Goal: Information Seeking & Learning: Learn about a topic

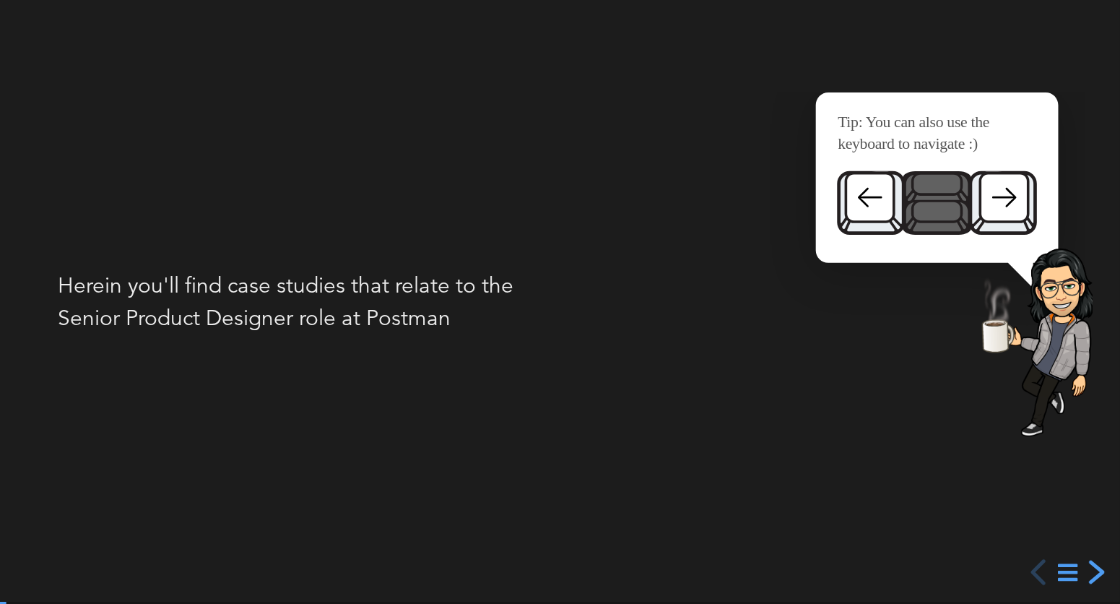
click at [1101, 570] on div "next slide" at bounding box center [1094, 572] width 26 height 26
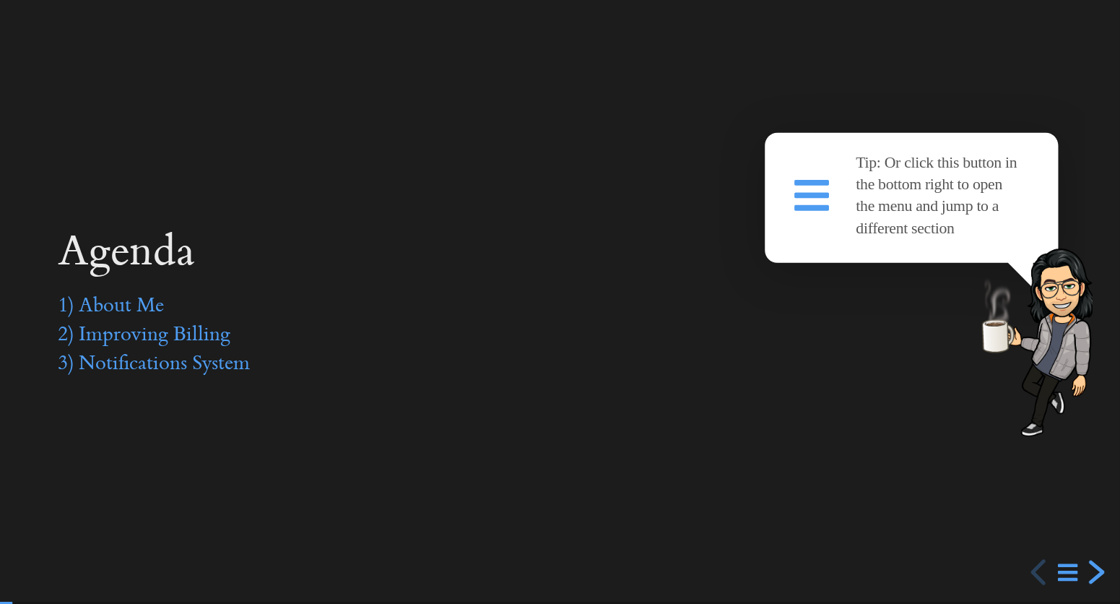
click at [1101, 570] on div "next slide" at bounding box center [1094, 572] width 26 height 26
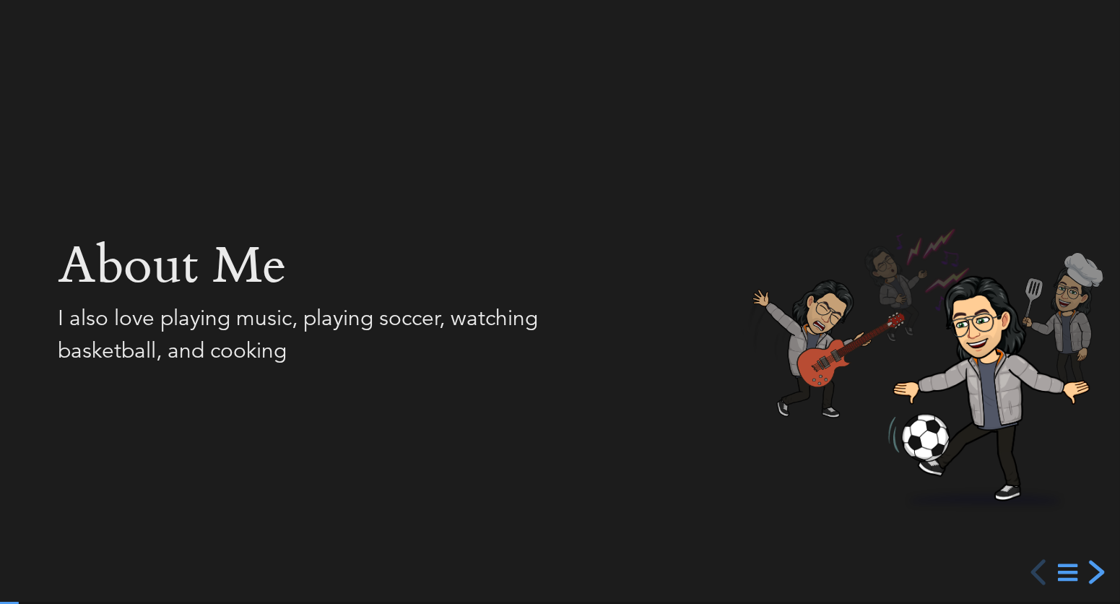
click at [1101, 570] on div "next slide" at bounding box center [1094, 572] width 26 height 26
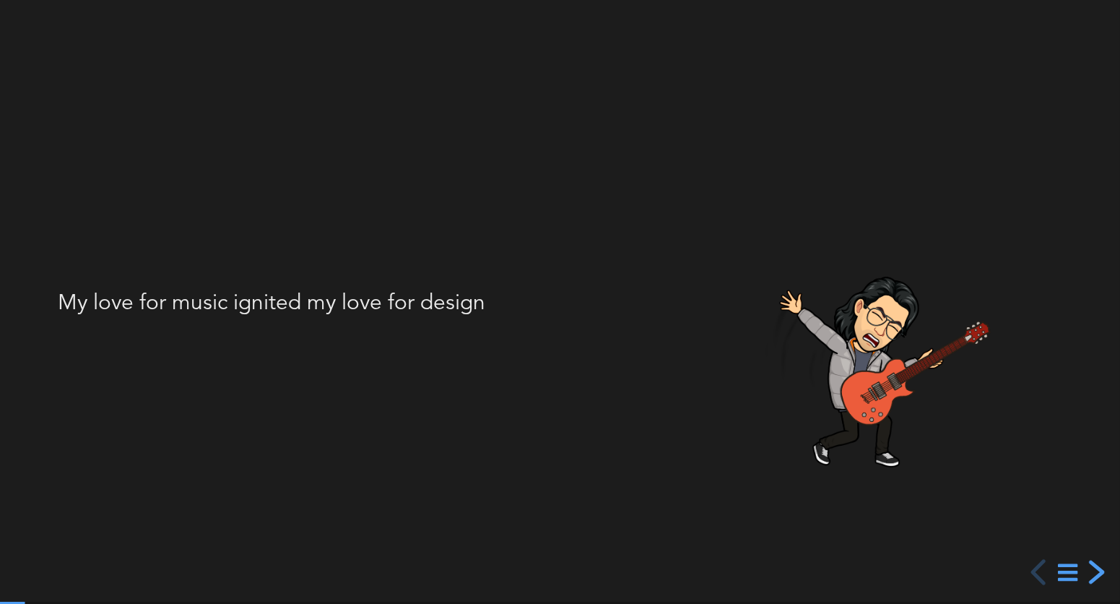
click at [1100, 570] on div "next slide" at bounding box center [1094, 572] width 26 height 26
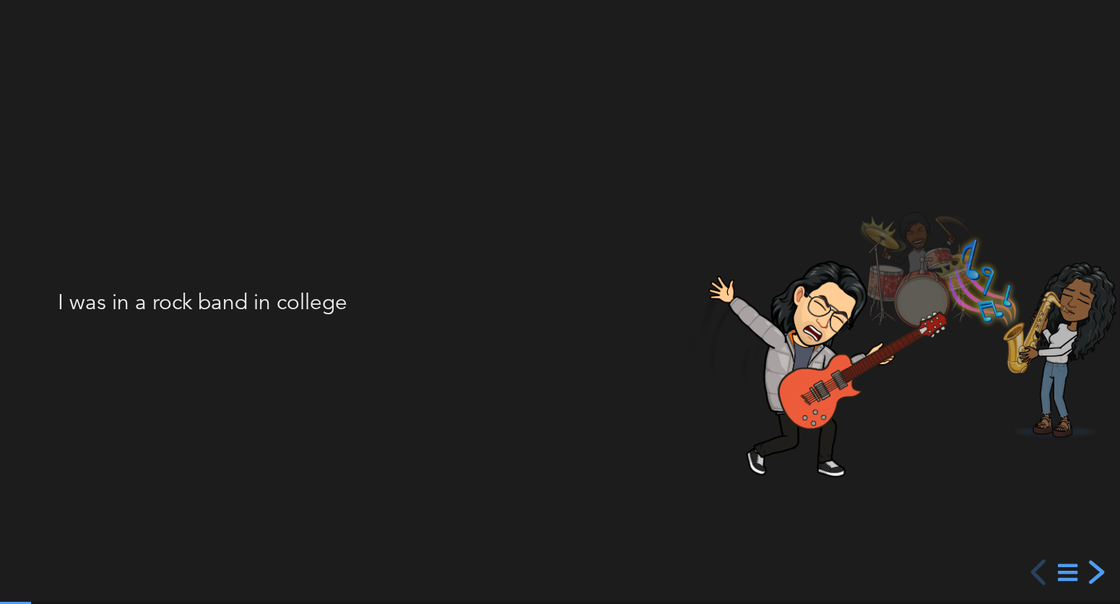
click at [1100, 570] on div "next slide" at bounding box center [1094, 572] width 26 height 26
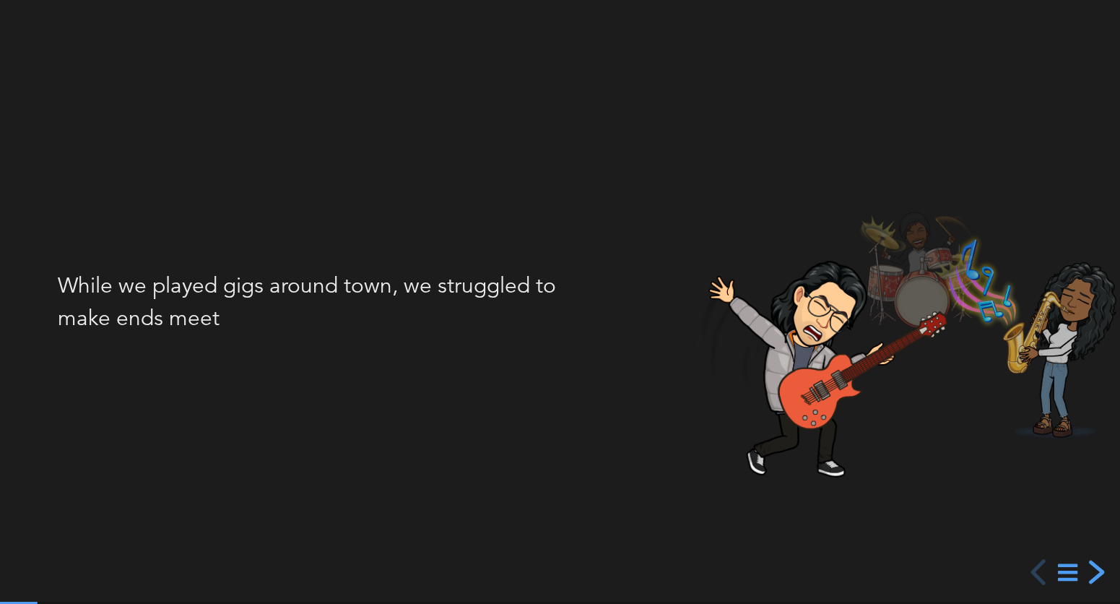
click at [1100, 570] on div "next slide" at bounding box center [1094, 572] width 26 height 26
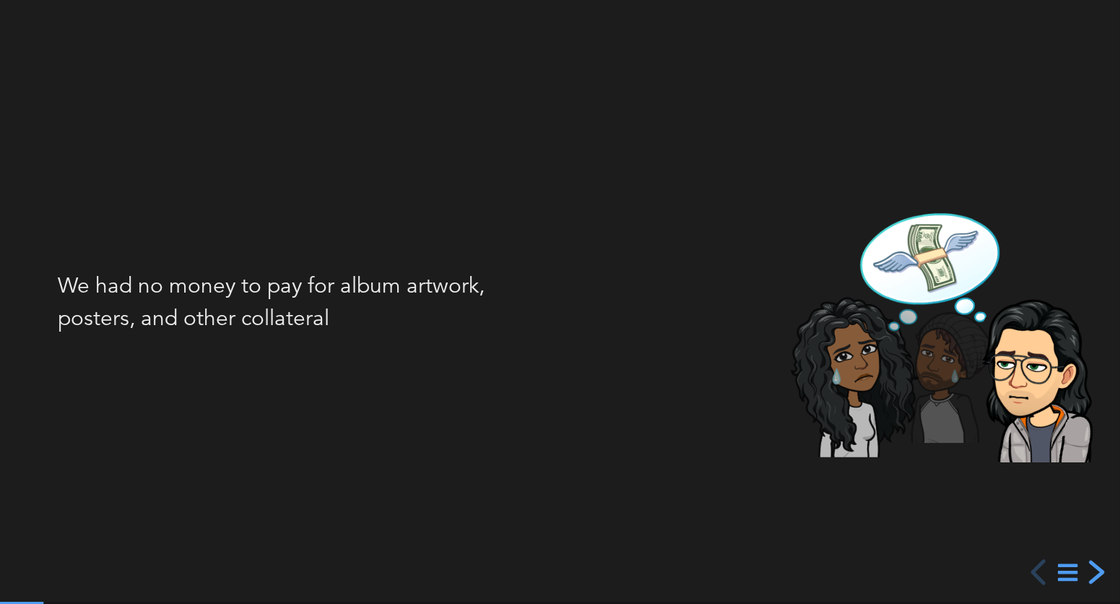
click at [1100, 570] on div "next slide" at bounding box center [1094, 572] width 26 height 26
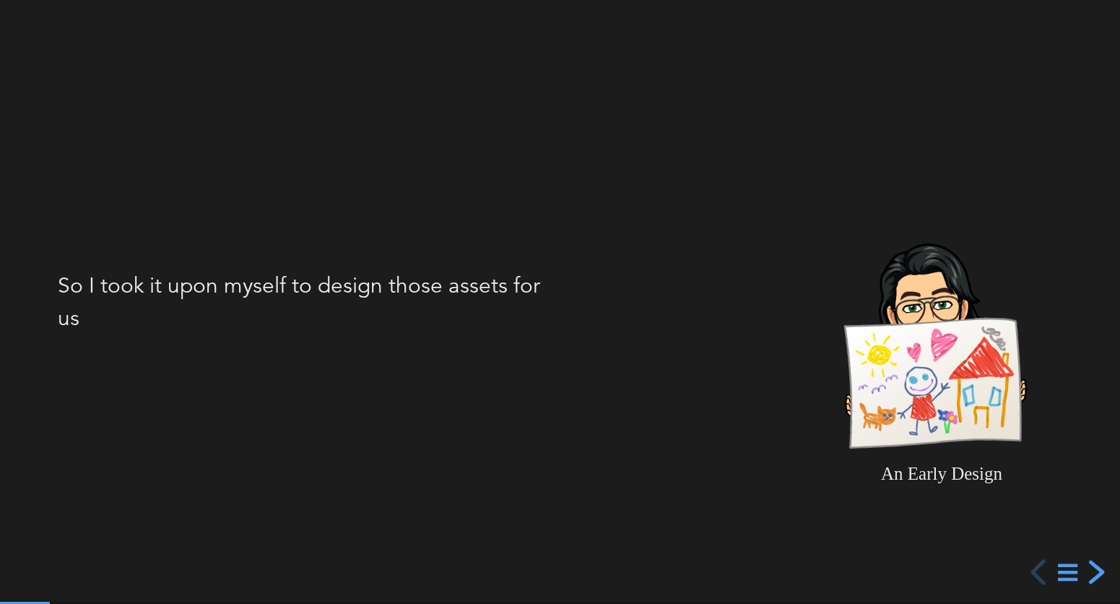
click at [1100, 570] on div "next slide" at bounding box center [1094, 572] width 26 height 26
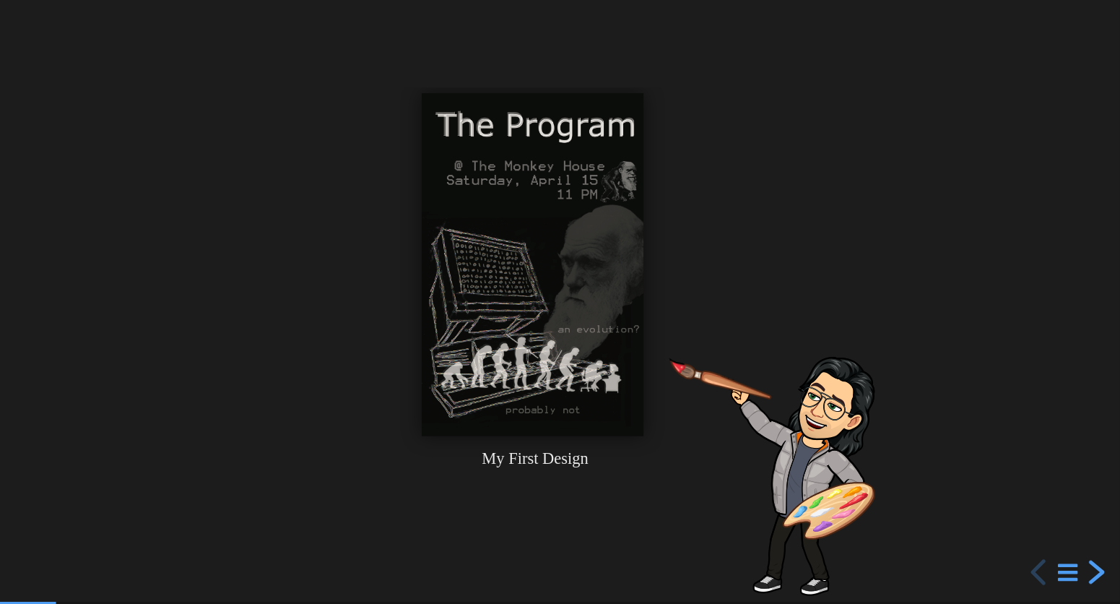
click at [1102, 570] on div "next slide" at bounding box center [1094, 572] width 26 height 26
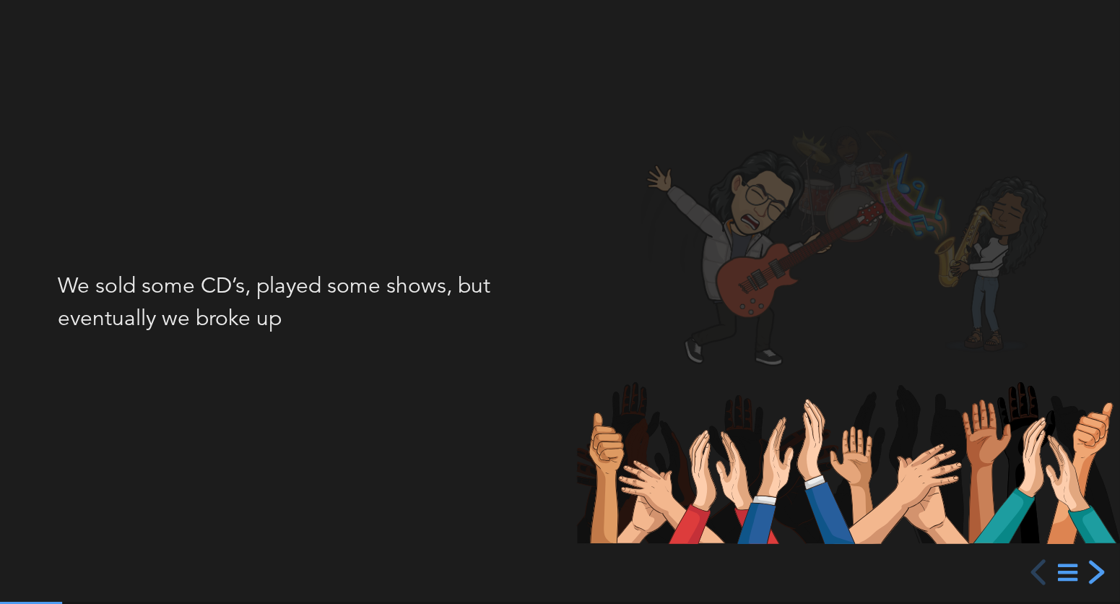
click at [1102, 570] on div "next slide" at bounding box center [1094, 572] width 26 height 26
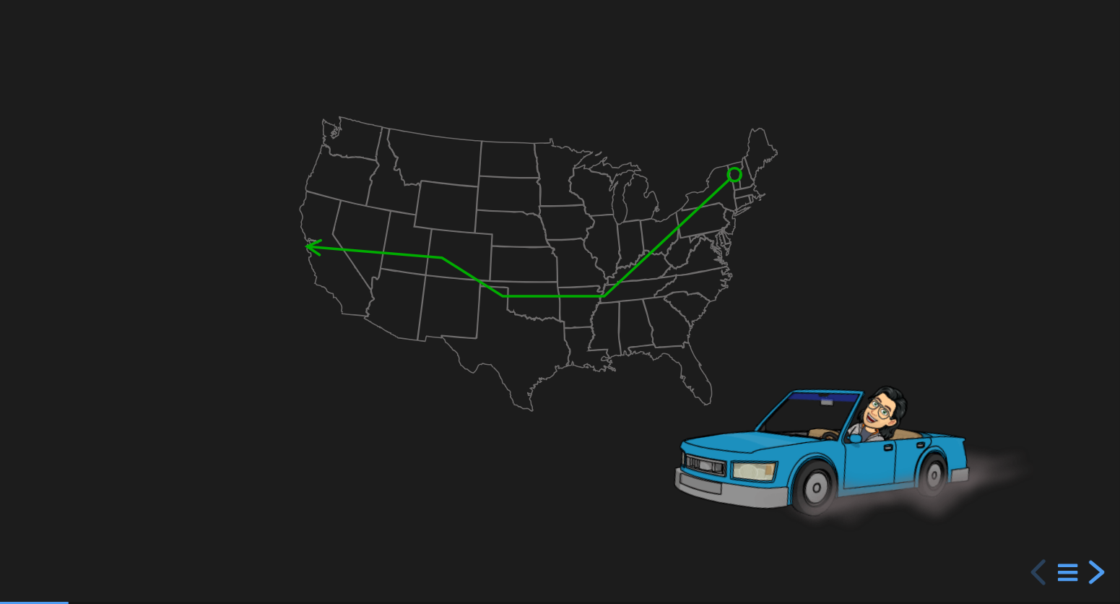
click at [1102, 570] on div "next slide" at bounding box center [1094, 572] width 26 height 26
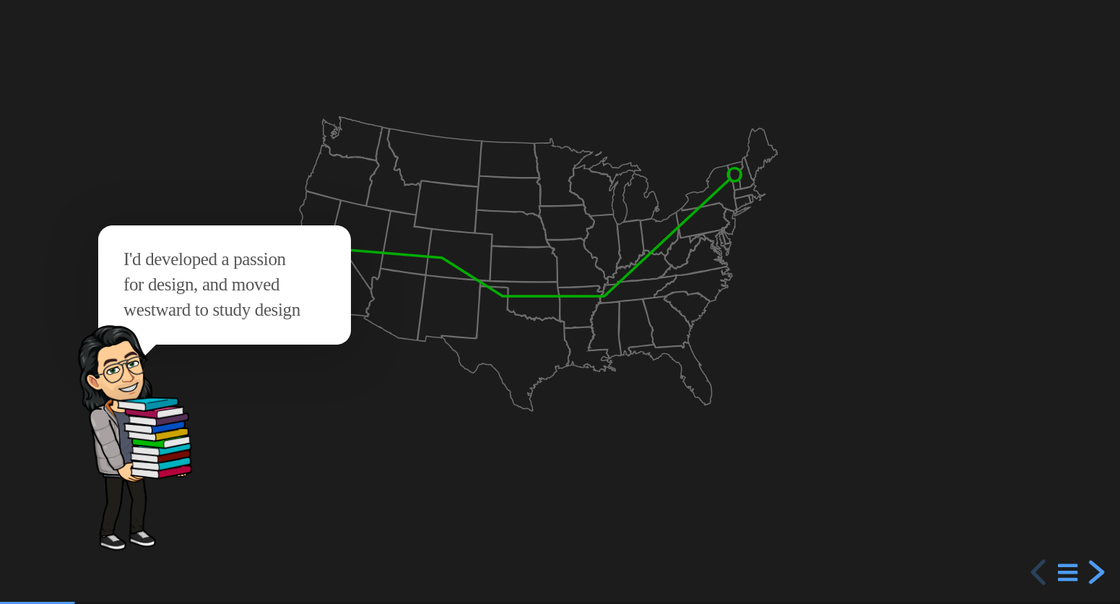
click at [1102, 570] on div "next slide" at bounding box center [1094, 572] width 26 height 26
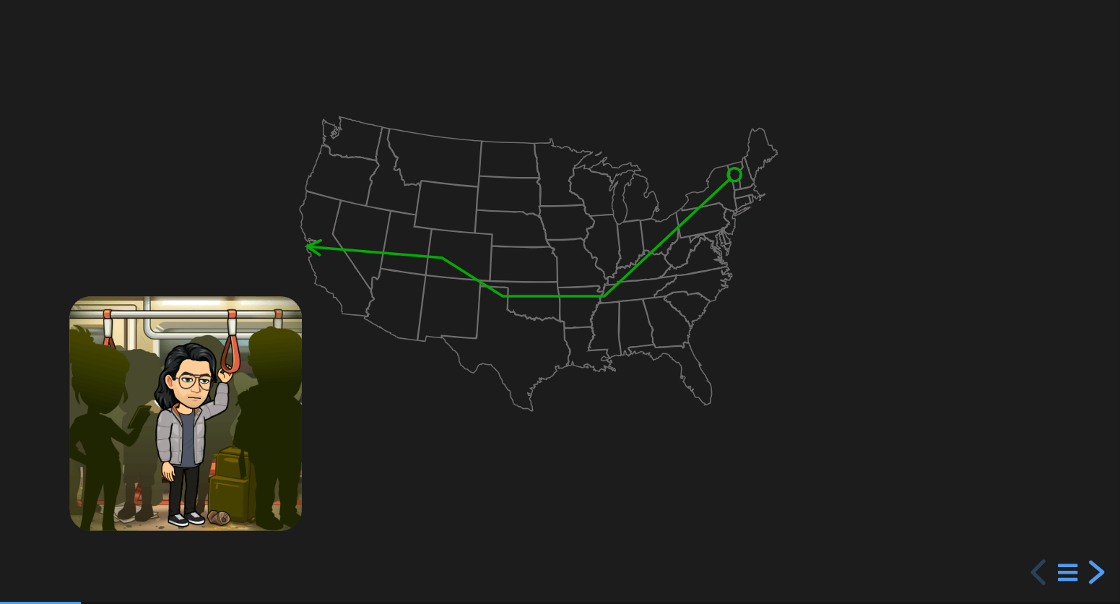
click at [1102, 570] on div "next slide" at bounding box center [1094, 572] width 26 height 26
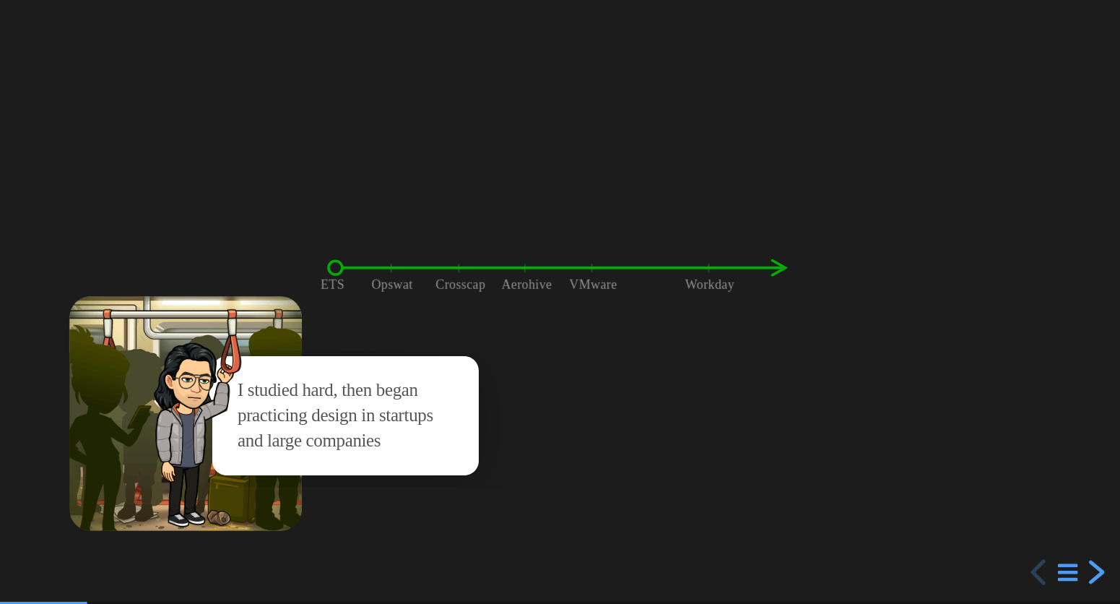
click at [1102, 570] on div "next slide" at bounding box center [1094, 572] width 26 height 26
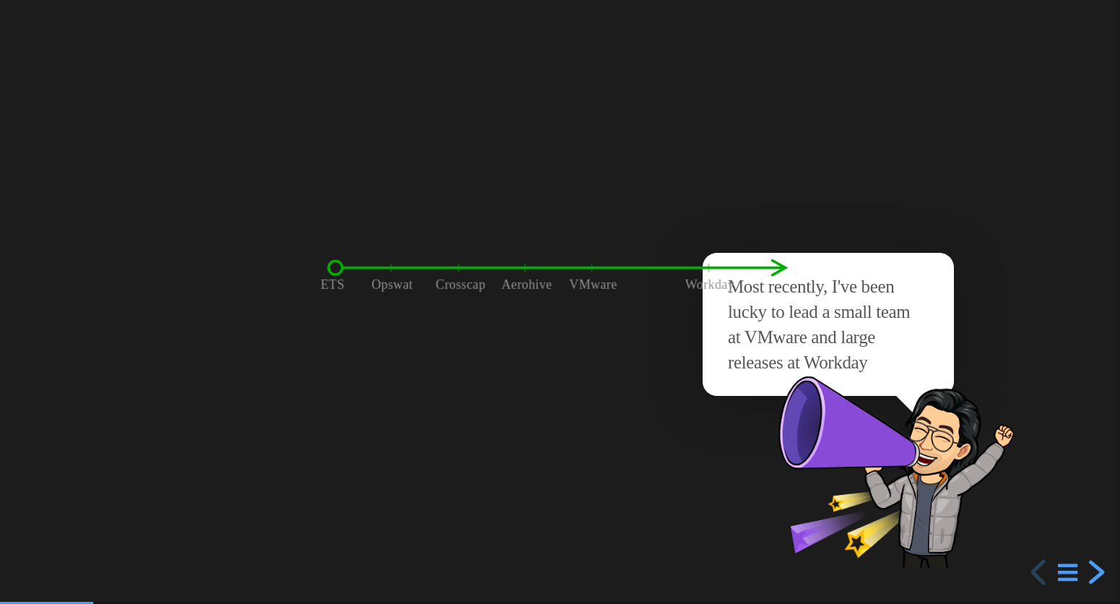
click at [1102, 570] on div "next slide" at bounding box center [1094, 572] width 26 height 26
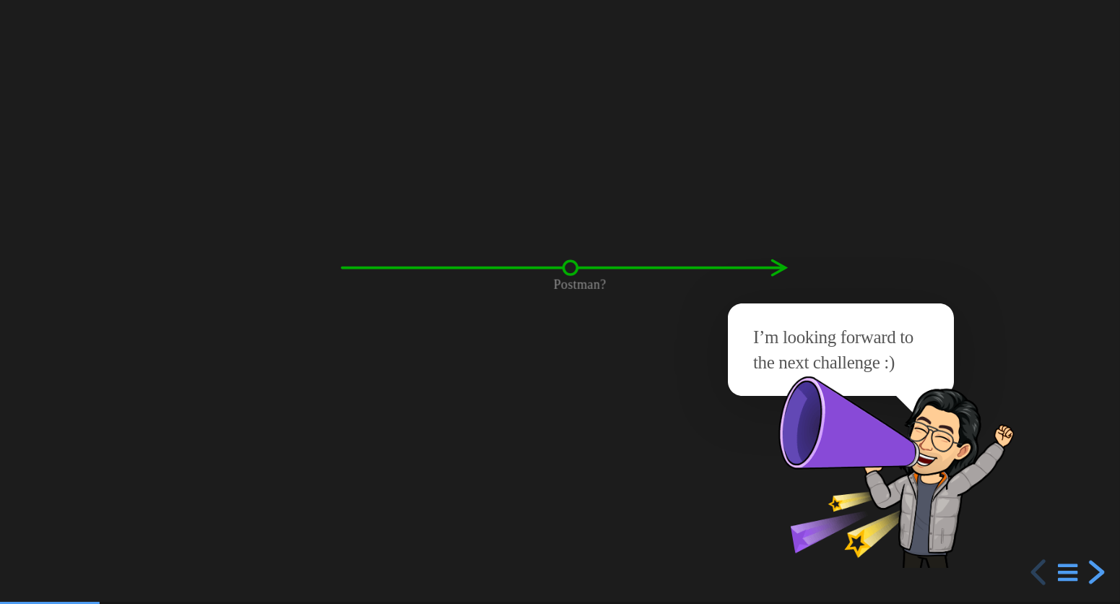
click at [1098, 571] on div "next slide" at bounding box center [1094, 572] width 26 height 26
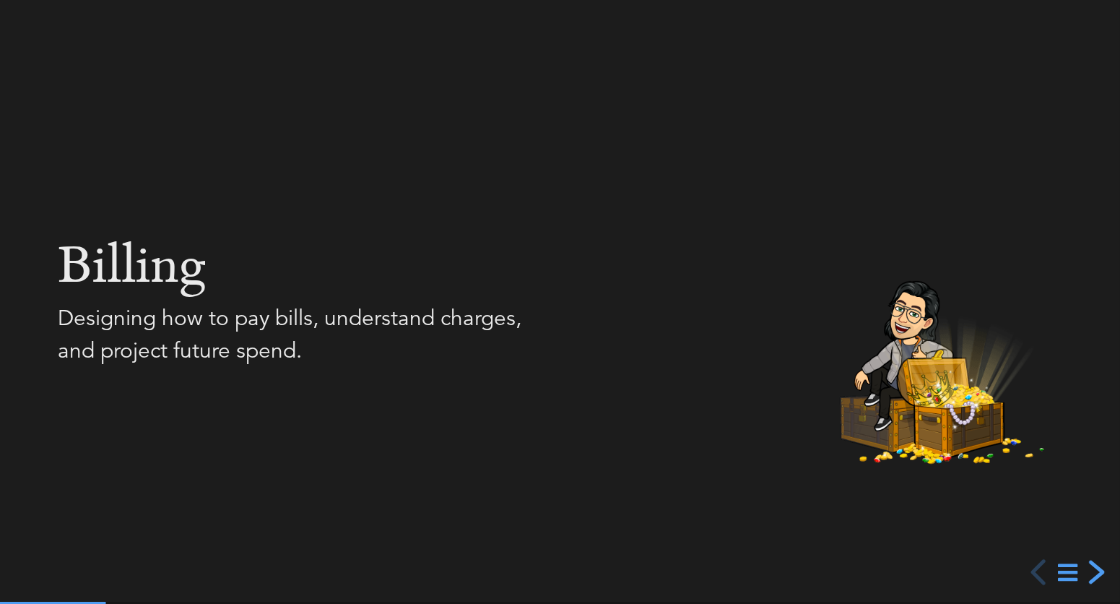
click at [1098, 571] on div "next slide" at bounding box center [1094, 572] width 26 height 26
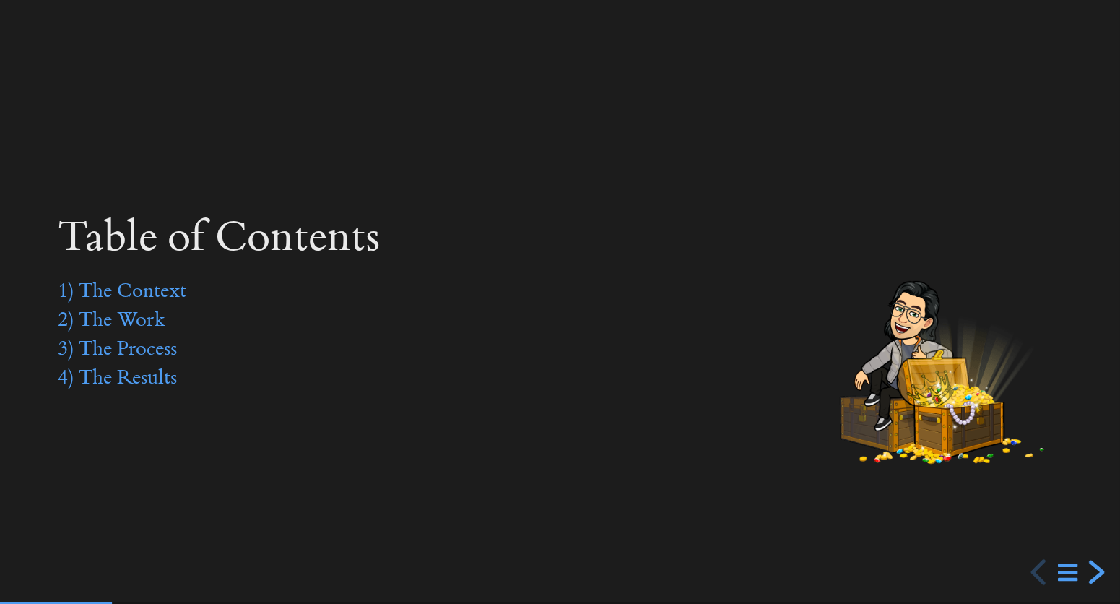
click at [1098, 571] on div "next slide" at bounding box center [1094, 572] width 26 height 26
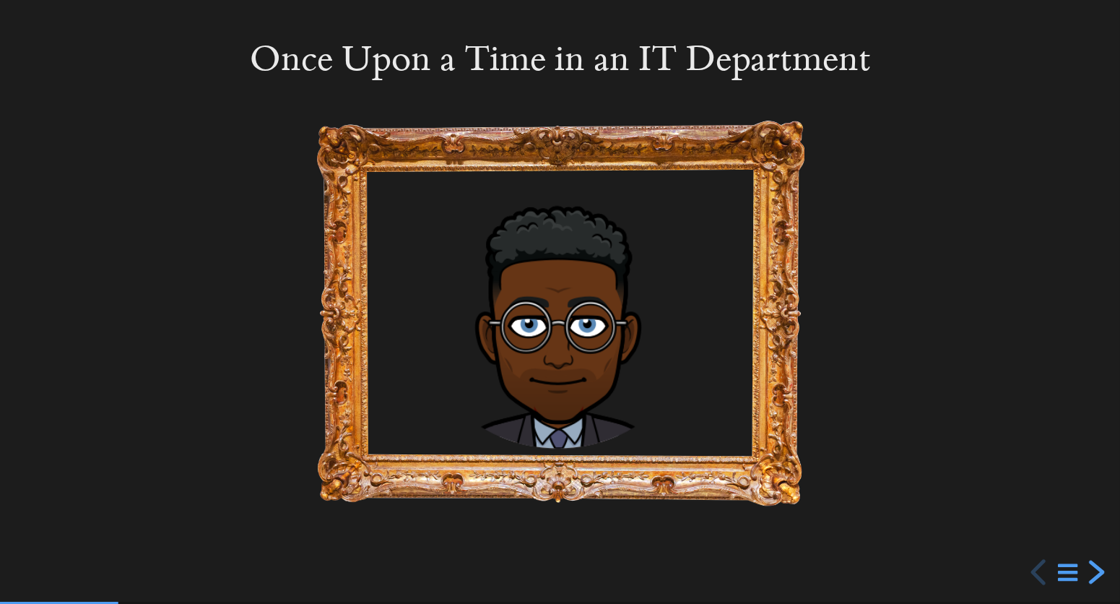
click at [1098, 571] on div "next slide" at bounding box center [1094, 572] width 26 height 26
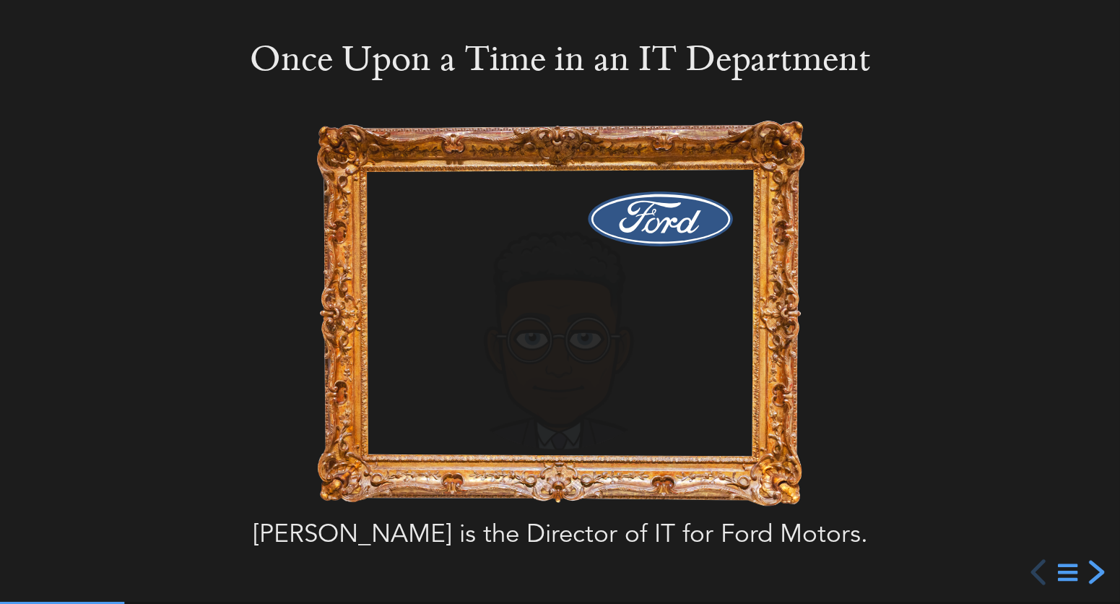
click at [1098, 571] on div "next slide" at bounding box center [1094, 572] width 26 height 26
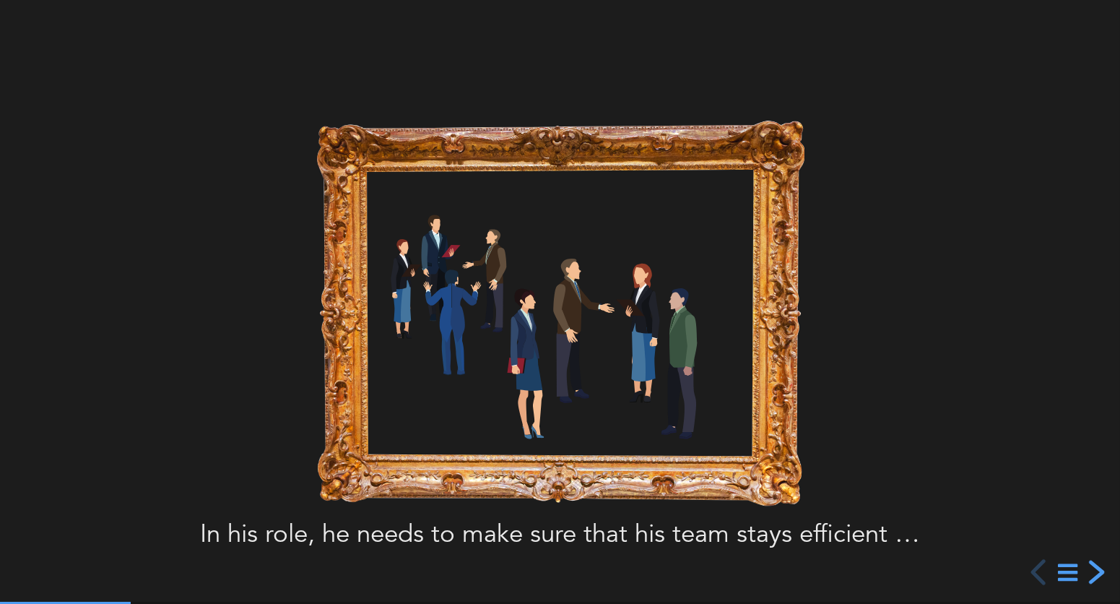
click at [1098, 571] on div "next slide" at bounding box center [1094, 572] width 26 height 26
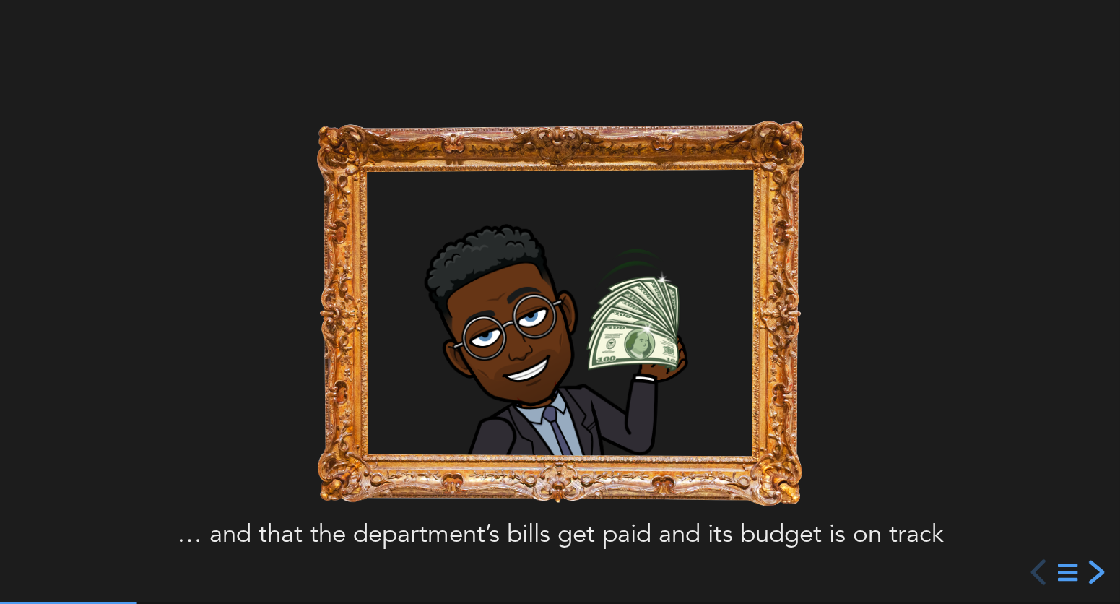
click at [1098, 571] on div "next slide" at bounding box center [1094, 572] width 26 height 26
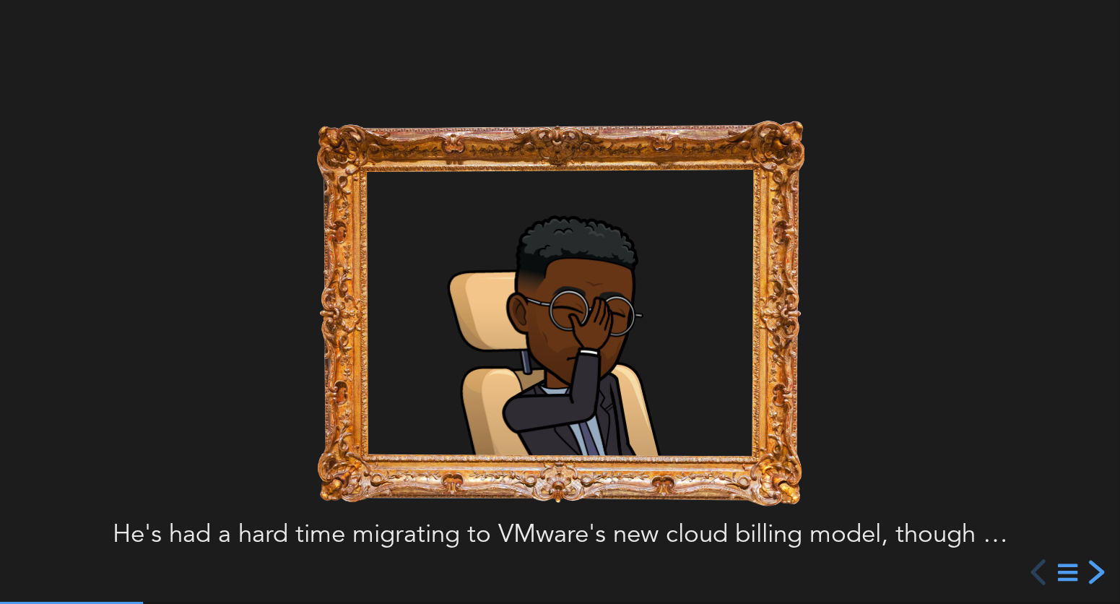
click at [1098, 571] on div "next slide" at bounding box center [1094, 572] width 26 height 26
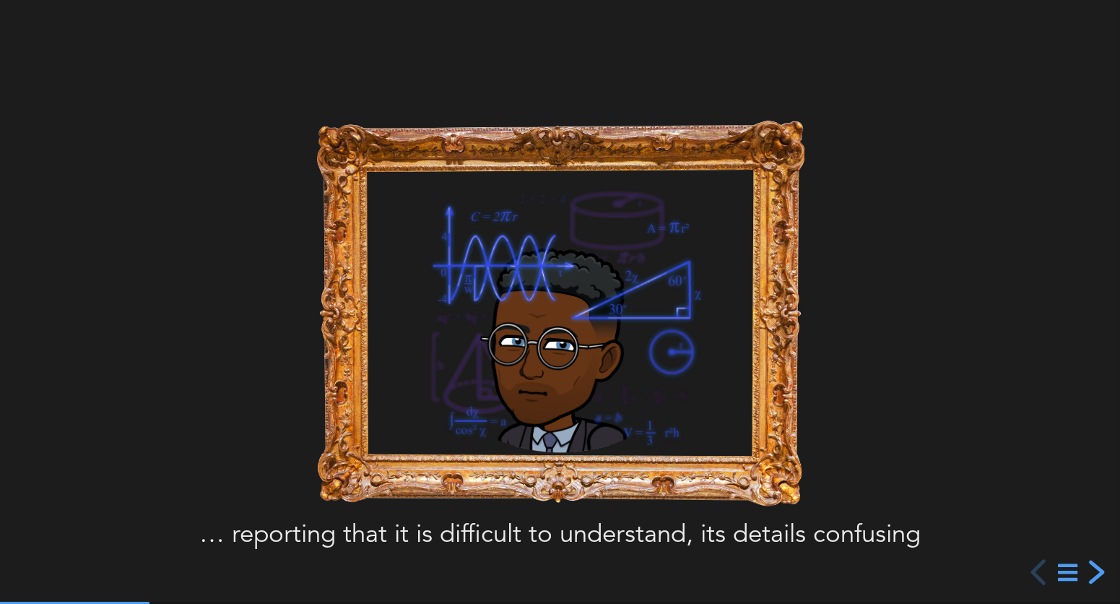
click at [1098, 571] on div "next slide" at bounding box center [1094, 572] width 26 height 26
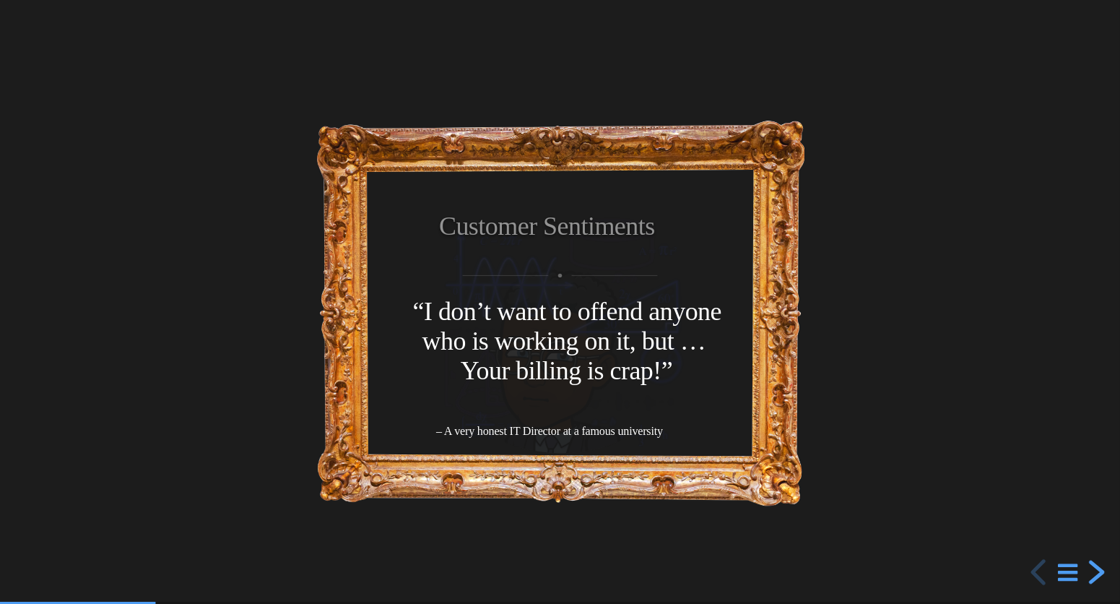
click at [1098, 571] on div "next slide" at bounding box center [1094, 572] width 26 height 26
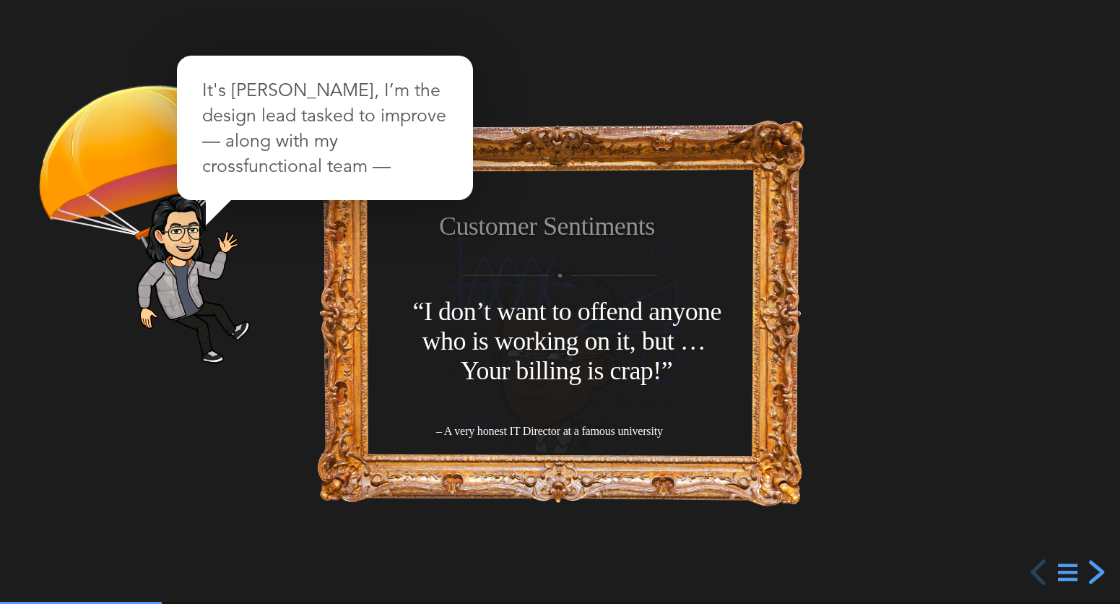
click at [1098, 570] on div "next slide" at bounding box center [1094, 572] width 26 height 26
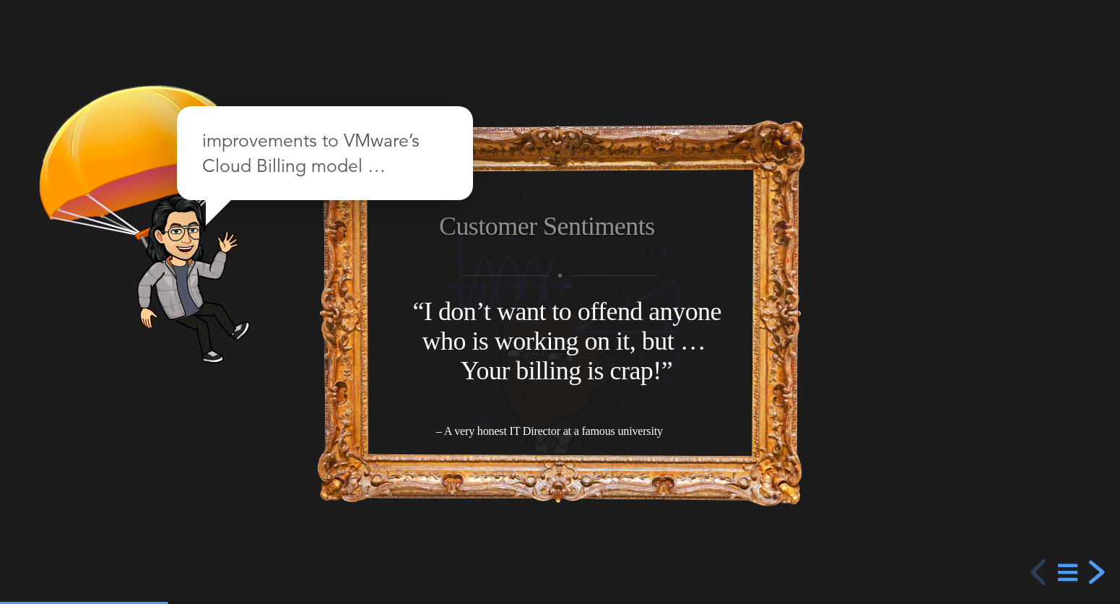
click at [1098, 570] on div "next slide" at bounding box center [1094, 572] width 26 height 26
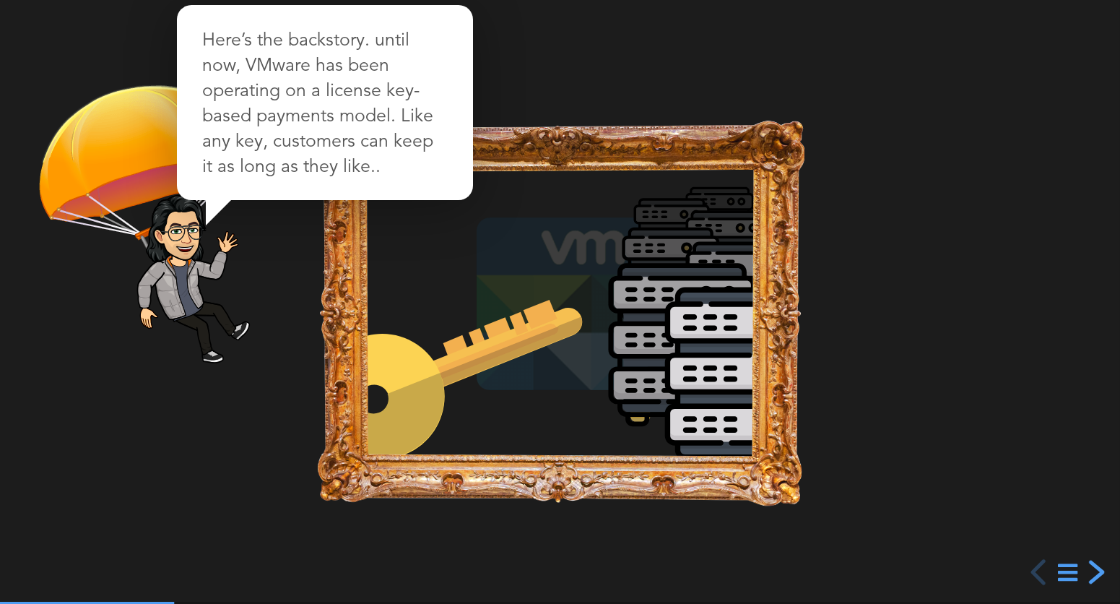
click at [1098, 570] on div "next slide" at bounding box center [1094, 572] width 26 height 26
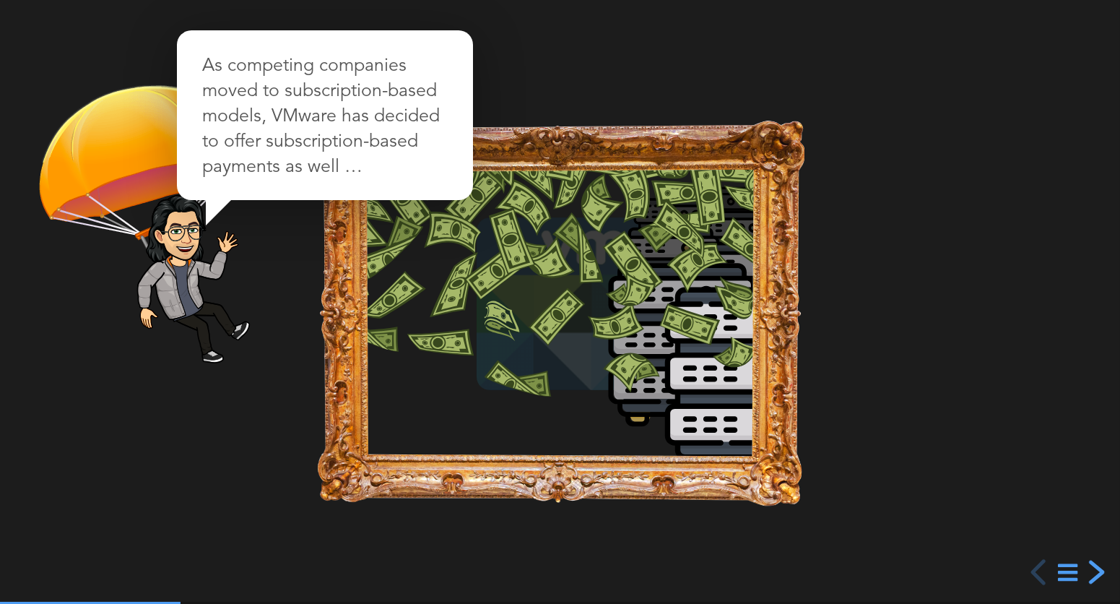
click at [1098, 570] on div "next slide" at bounding box center [1094, 572] width 26 height 26
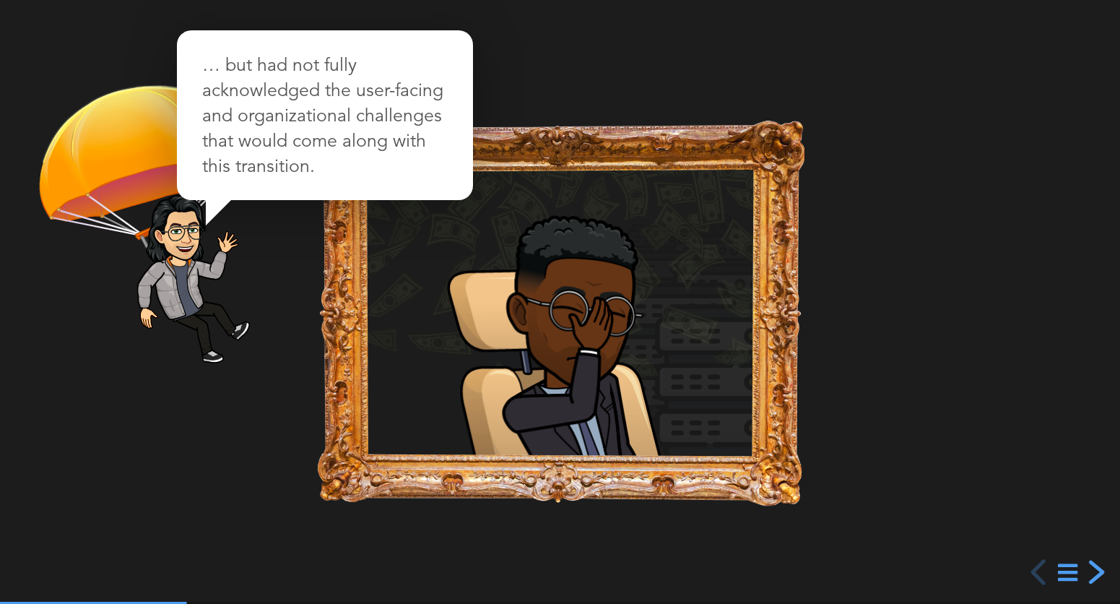
click at [1098, 570] on div "next slide" at bounding box center [1094, 572] width 26 height 26
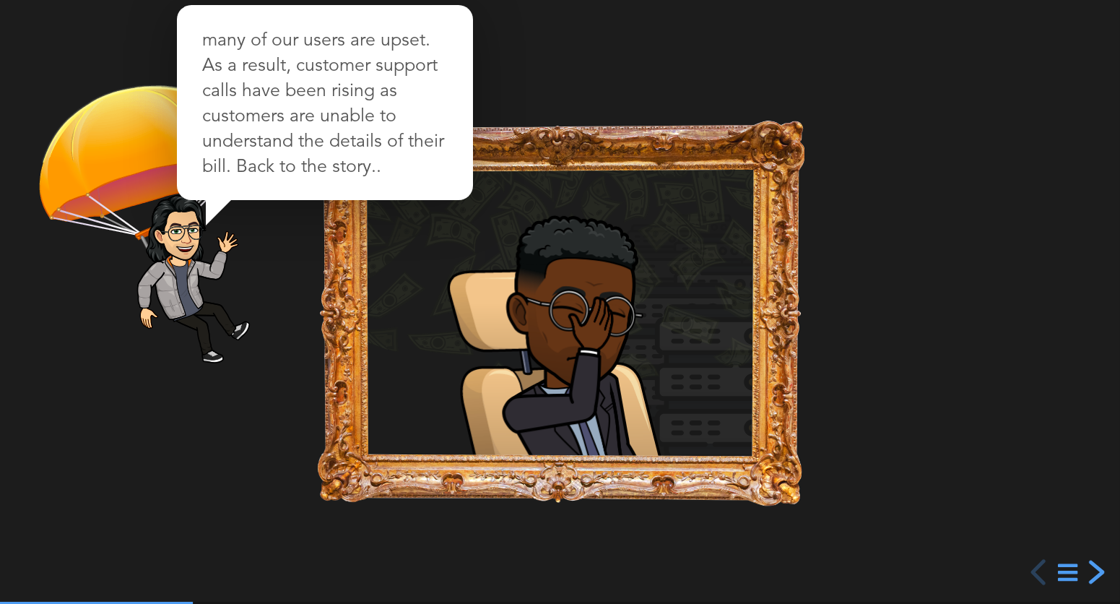
click at [1098, 570] on div "next slide" at bounding box center [1094, 572] width 26 height 26
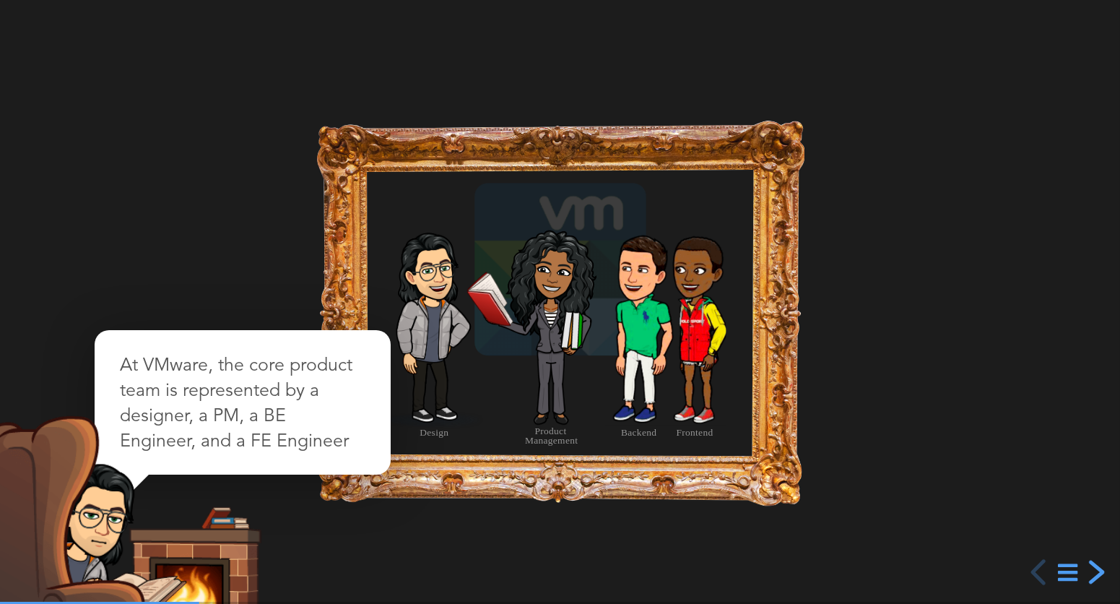
click at [1098, 570] on div "next slide" at bounding box center [1094, 572] width 26 height 26
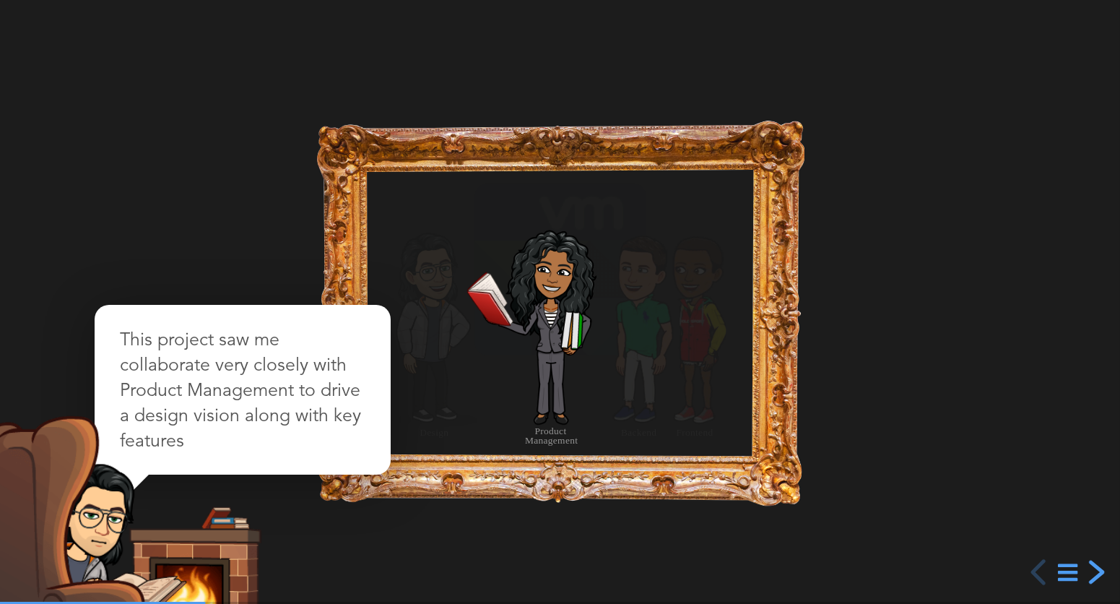
click at [1098, 570] on div "next slide" at bounding box center [1094, 572] width 26 height 26
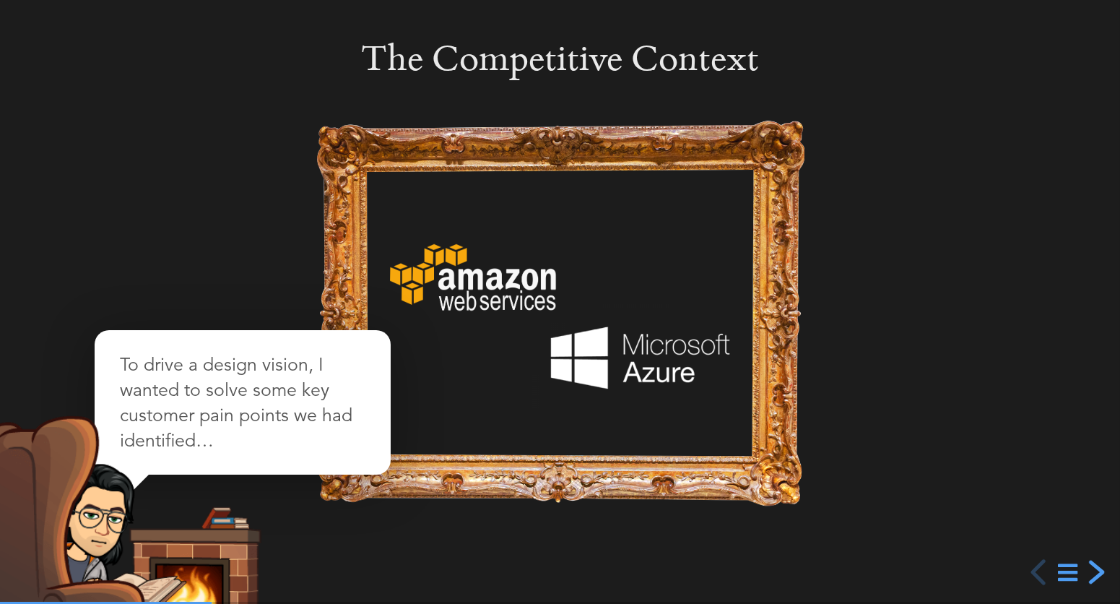
click at [1098, 570] on div "next slide" at bounding box center [1094, 572] width 26 height 26
